Goal: Find specific page/section: Find specific page/section

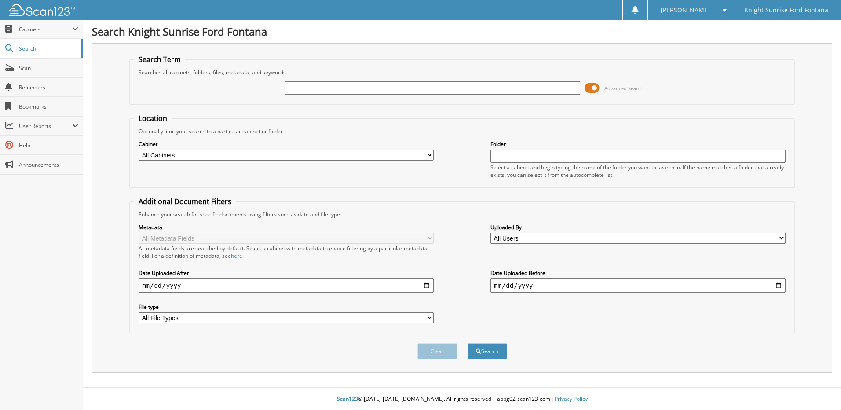
click at [391, 150] on select "All Cabinets ACCOUNTS PAYABLE ACCT RECEIVABLES BROKERS CAR DEALS KNIGHT CAR DEA…" at bounding box center [286, 155] width 295 height 11
select select "30477"
click at [139, 150] on select "All Cabinets ACCOUNTS PAYABLE ACCT RECEIVABLES BROKERS CAR DEALS KNIGHT CAR DEA…" at bounding box center [286, 155] width 295 height 11
click at [372, 88] on input "text" at bounding box center [432, 87] width 295 height 13
click at [418, 90] on input "text" at bounding box center [432, 87] width 295 height 13
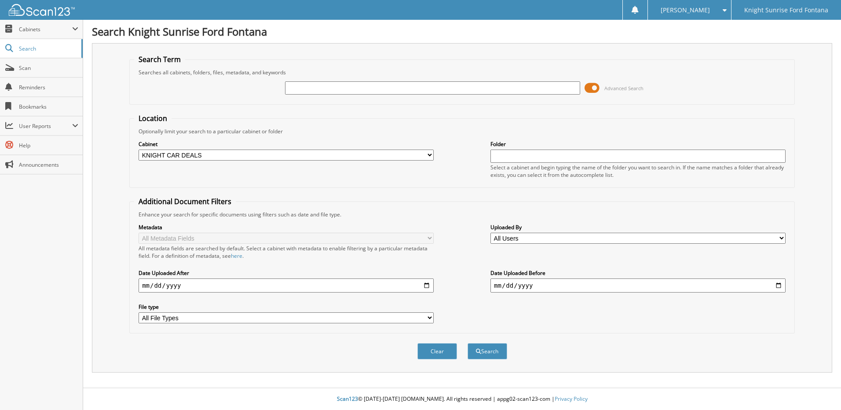
type input "J"
type input "HOSAI ARIAFAIZI"
click at [472, 355] on button "Search" at bounding box center [488, 351] width 40 height 16
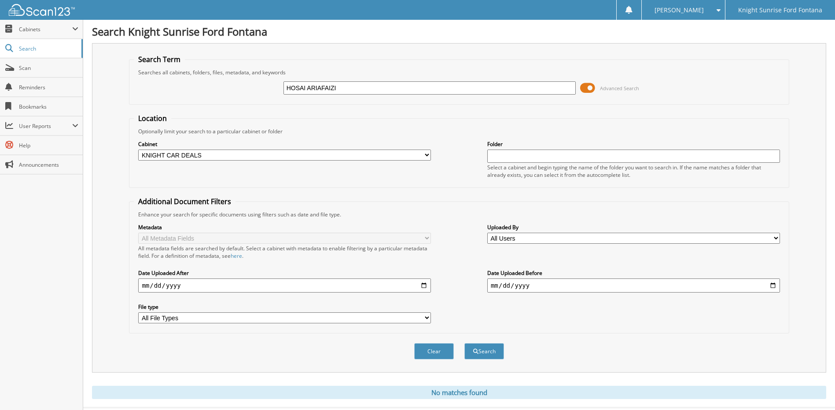
scroll to position [20, 0]
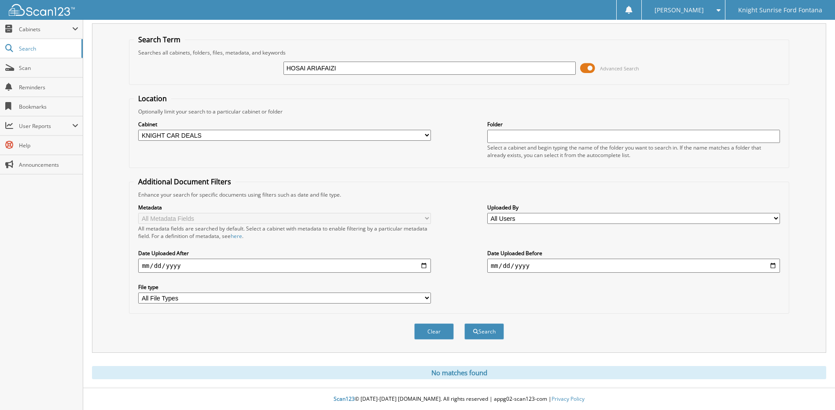
click at [715, 8] on span at bounding box center [716, 10] width 8 height 6
click at [717, 41] on link "Logout" at bounding box center [683, 42] width 83 height 15
